Goal: Task Accomplishment & Management: Use online tool/utility

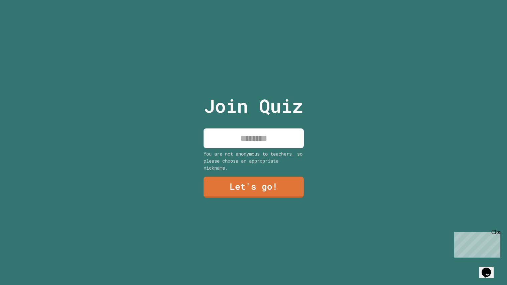
click at [262, 143] on input at bounding box center [254, 138] width 100 height 20
type input "******"
click at [270, 185] on link "Let's go!" at bounding box center [254, 187] width 100 height 21
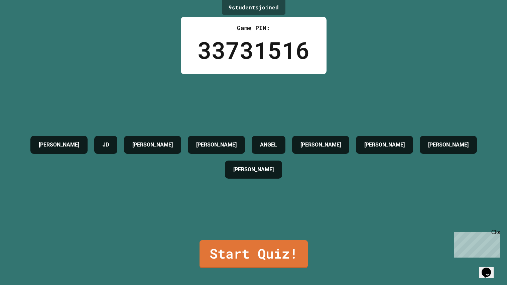
click at [226, 277] on div "9 student s joined Game PIN: 33731516 [PERSON_NAME] [PERSON_NAME] [PERSON_NAME]…" at bounding box center [253, 142] width 507 height 285
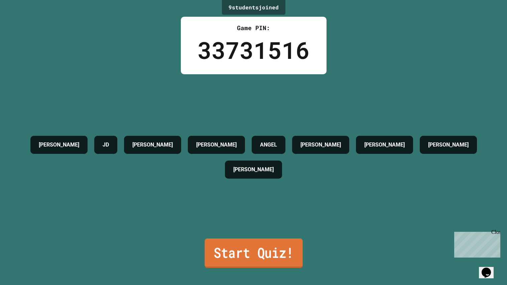
click at [212, 252] on link "Start Quiz!" at bounding box center [254, 252] width 98 height 29
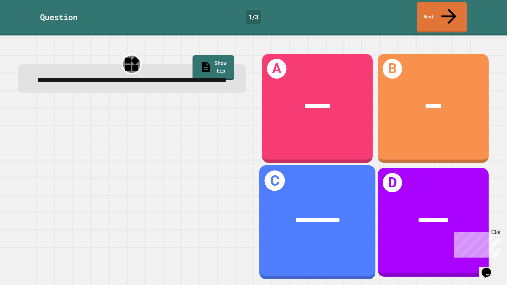
click at [350, 181] on div "**********" at bounding box center [317, 222] width 116 height 114
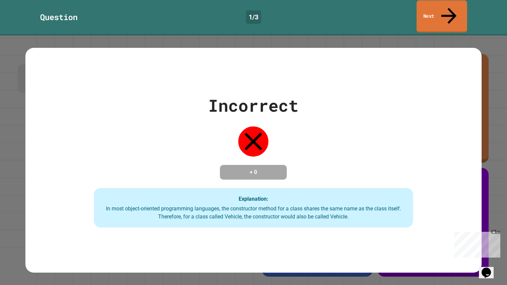
click at [456, 7] on link "Next" at bounding box center [442, 16] width 50 height 32
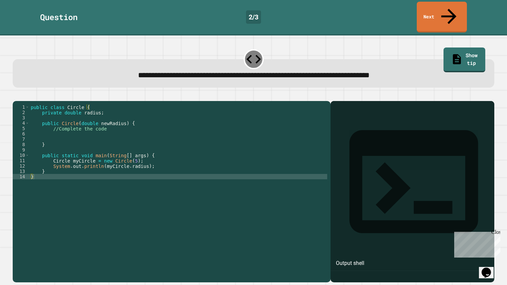
click at [294, 120] on div "public class Circle { private double radius ; public Circle ( double newRadius …" at bounding box center [178, 197] width 298 height 187
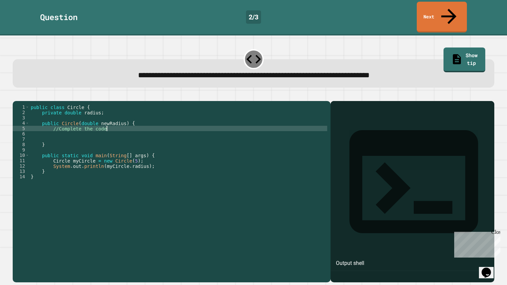
type textarea "**********"
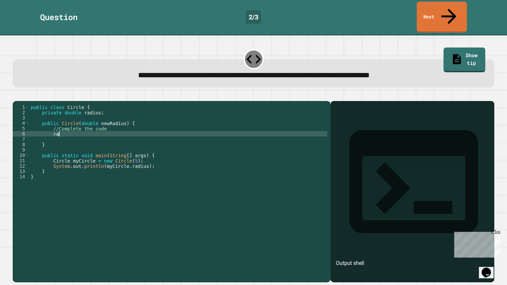
scroll to position [0, 2]
type textarea "*"
type textarea "**********"
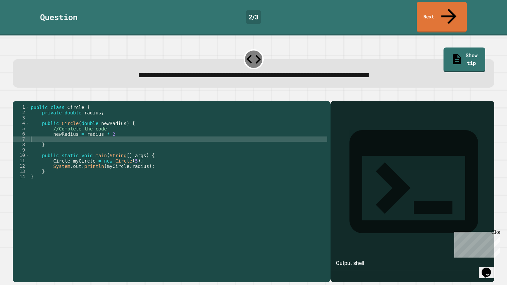
click at [16, 95] on icon "button" at bounding box center [16, 95] width 0 height 0
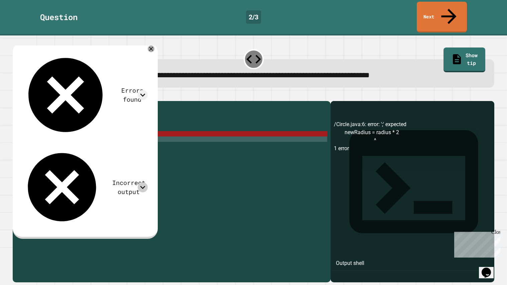
click at [146, 182] on icon at bounding box center [143, 187] width 10 height 10
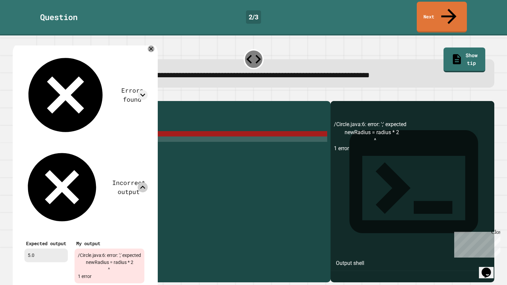
click at [181, 133] on div "public class Circle { private double radius ; public Circle ( double newRadius …" at bounding box center [178, 197] width 298 height 187
click at [179, 127] on div "public class Circle { private double radius ; public Circle ( double newRadius …" at bounding box center [178, 197] width 298 height 187
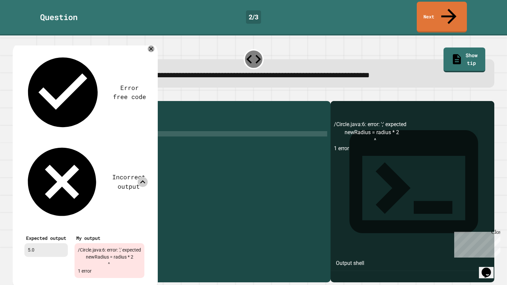
click at [142, 177] on icon at bounding box center [143, 182] width 10 height 10
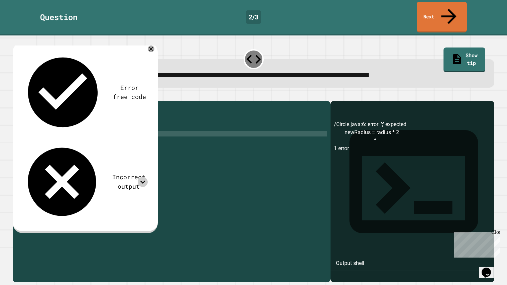
click at [16, 95] on icon "button" at bounding box center [16, 95] width 0 height 0
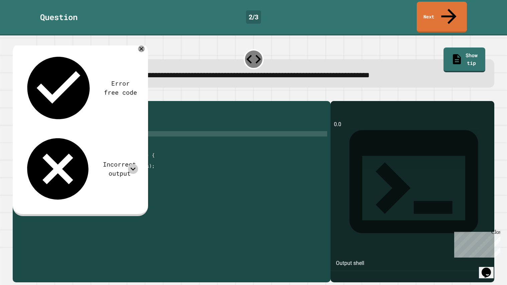
click at [132, 164] on icon at bounding box center [133, 169] width 10 height 10
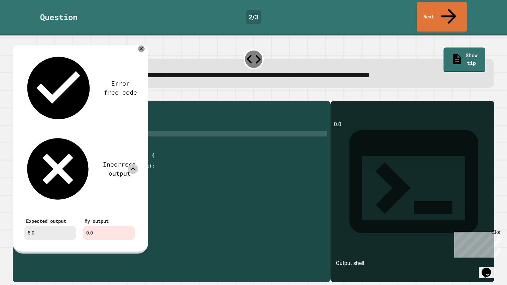
click at [132, 164] on icon at bounding box center [133, 169] width 10 height 10
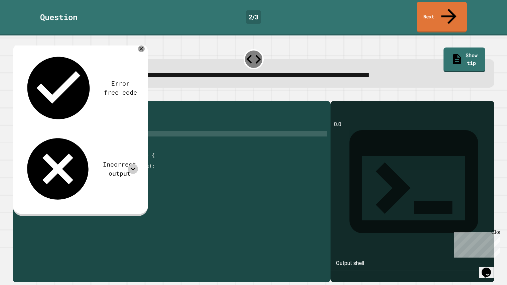
click at [158, 125] on div "public class Circle { private double radius ; public Circle ( double newRadius …" at bounding box center [178, 197] width 298 height 187
click at [158, 120] on div "public class Circle { private double radius ; public Circle ( double newRadius …" at bounding box center [178, 197] width 298 height 187
click at [145, 157] on div "public class Circle { private double radius ; public Circle ( double newRadius …" at bounding box center [178, 197] width 298 height 187
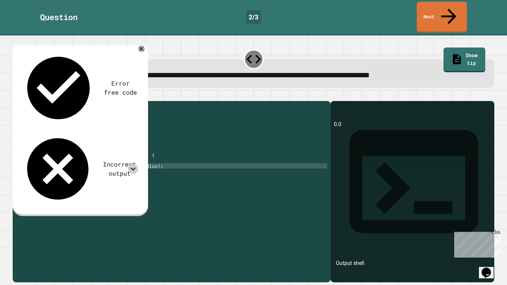
click at [16, 95] on icon "button" at bounding box center [16, 95] width 0 height 0
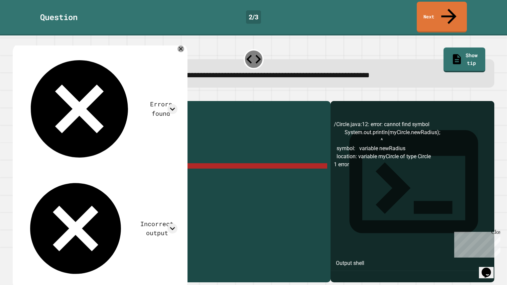
click at [140, 160] on div "public class Circle { private double radius ; public Circle ( double newRadius …" at bounding box center [178, 197] width 298 height 187
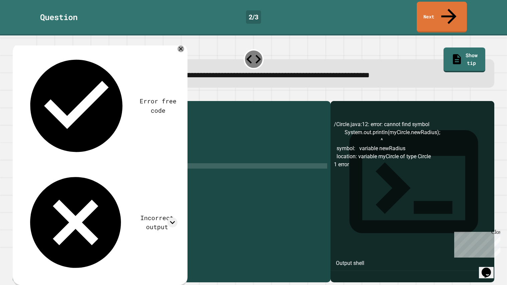
scroll to position [0, 7]
click at [207, 157] on div "public class Circle { private double radius ; public Circle ( double newRadius …" at bounding box center [178, 197] width 298 height 187
click at [119, 127] on div "public class Circle { private double radius ; public Circle ( double newRadius …" at bounding box center [178, 197] width 298 height 187
click at [22, 97] on icon "button" at bounding box center [21, 99] width 4 height 5
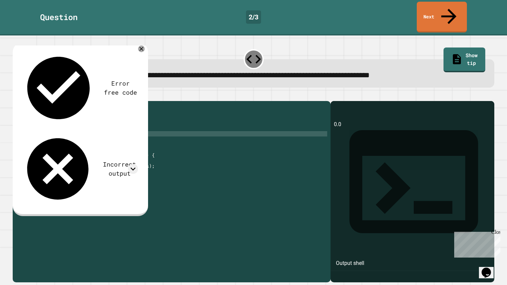
click at [116, 121] on div "public class Circle { private double radius ; public Circle ( double newRadius …" at bounding box center [178, 197] width 298 height 187
click at [117, 126] on div "public class Circle { private double radius ; public Circle ( double newRadius …" at bounding box center [178, 197] width 298 height 187
click at [16, 95] on button "button" at bounding box center [16, 95] width 0 height 0
click at [72, 129] on div "public class Circle { private double radius ; public Circle ( double newRadius …" at bounding box center [178, 197] width 298 height 187
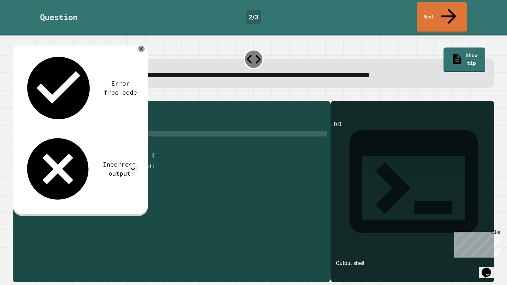
click at [72, 129] on div "public class Circle { private double radius ; public Circle ( double newRadius …" at bounding box center [178, 197] width 298 height 187
type textarea "**********"
click at [16, 95] on button "button" at bounding box center [16, 95] width 0 height 0
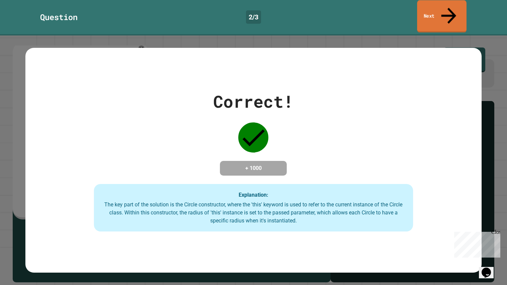
click at [461, 7] on link "Next" at bounding box center [441, 16] width 49 height 32
